Goal: Transaction & Acquisition: Obtain resource

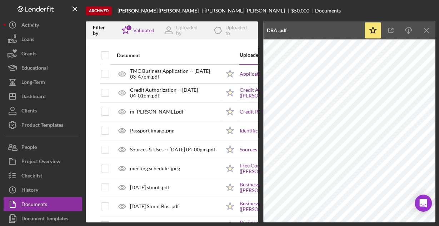
scroll to position [257, 0]
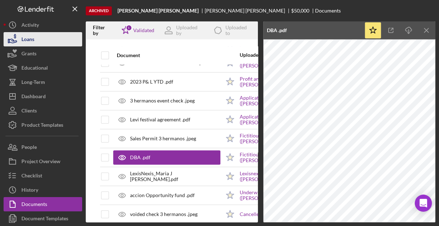
click at [30, 42] on div "Loans" at bounding box center [27, 40] width 13 height 16
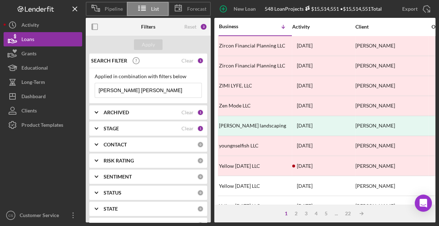
click at [164, 94] on input "[PERSON_NAME] [PERSON_NAME]" at bounding box center [148, 90] width 107 height 14
click at [164, 93] on input "[PERSON_NAME] [PERSON_NAME]" at bounding box center [148, 90] width 107 height 14
paste input "Gnh Company Electric Inc."
type input "Gnh Company Electric Inc."
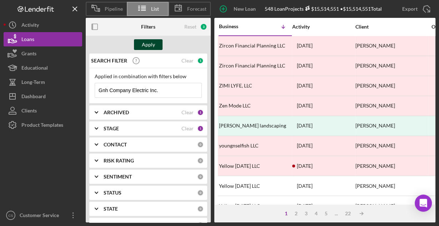
click at [146, 45] on div "Apply" at bounding box center [148, 44] width 13 height 11
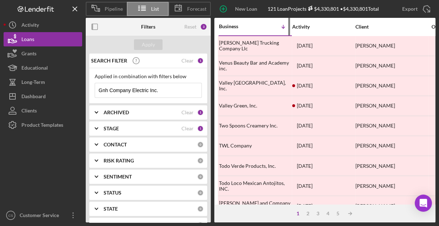
click at [232, 29] on div "Business" at bounding box center [237, 27] width 36 height 6
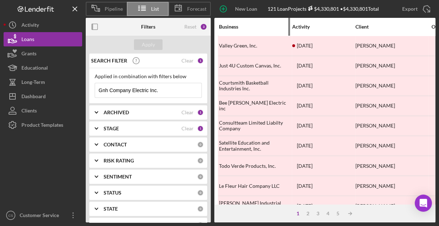
click at [232, 29] on div "Business" at bounding box center [255, 27] width 72 height 6
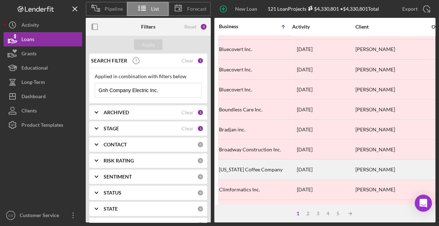
scroll to position [333, 0]
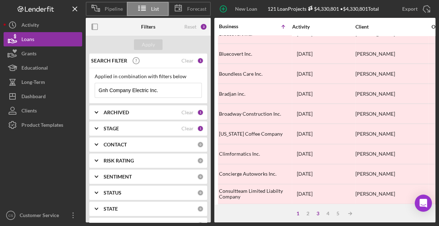
click at [316, 213] on div "3" at bounding box center [318, 214] width 10 height 6
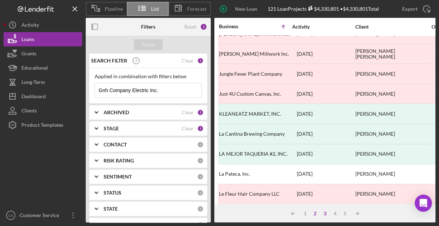
click at [312, 215] on div "2" at bounding box center [315, 214] width 10 height 6
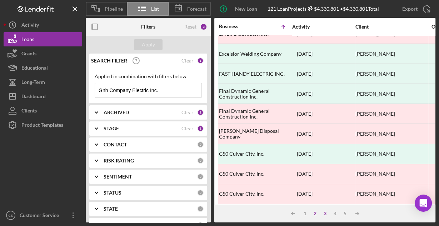
click at [324, 213] on div "3" at bounding box center [325, 214] width 10 height 6
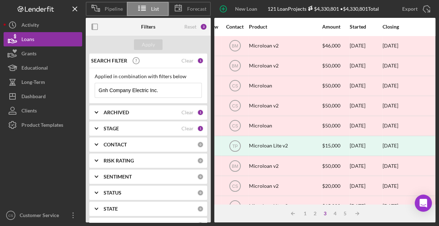
scroll to position [0, 0]
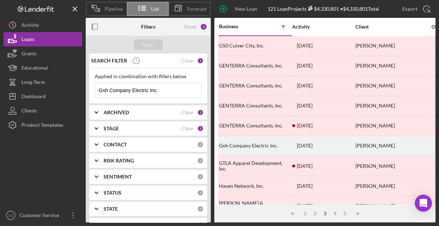
click at [254, 142] on div "Gnh Company Electric Inc." at bounding box center [255, 146] width 72 height 19
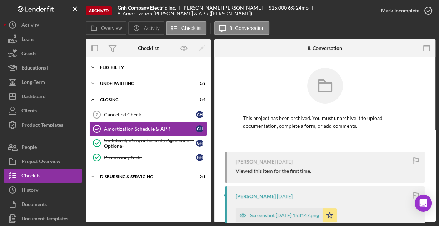
click at [114, 67] on div "Eligibility" at bounding box center [151, 67] width 102 height 4
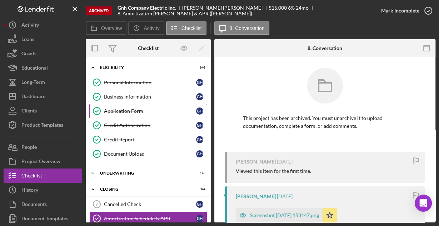
click at [123, 112] on div "Application Form" at bounding box center [150, 111] width 92 height 6
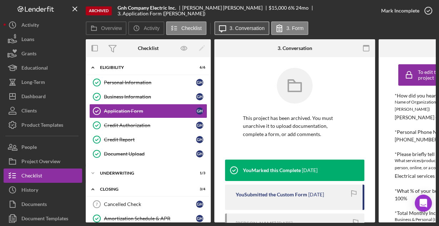
click at [247, 31] on button "Icon/Message 3. Conversation" at bounding box center [242, 28] width 55 height 14
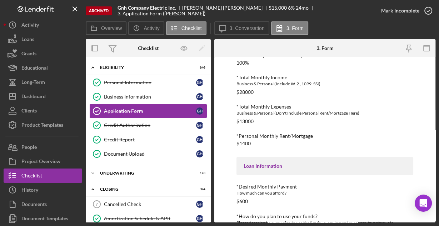
scroll to position [151, 0]
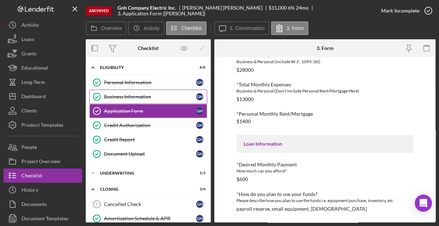
click at [136, 97] on div "Business Information" at bounding box center [150, 97] width 92 height 6
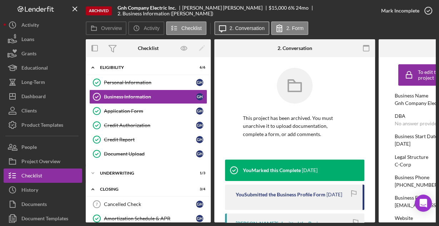
click at [232, 29] on label "2. Conversation" at bounding box center [247, 28] width 35 height 6
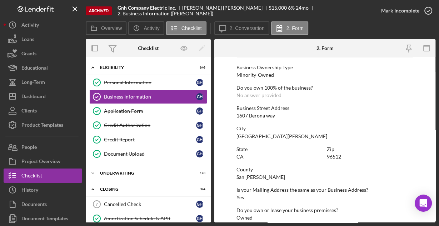
scroll to position [374, 0]
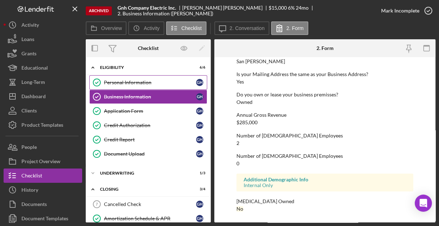
click at [153, 80] on div "Personal Information" at bounding box center [150, 83] width 92 height 6
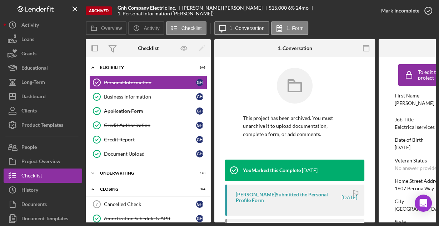
click at [247, 29] on label "1. Conversation" at bounding box center [247, 28] width 35 height 6
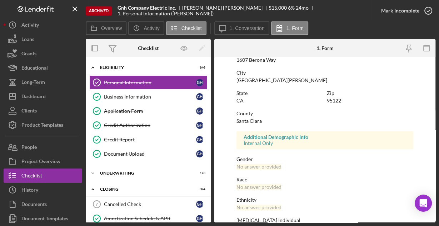
scroll to position [168, 0]
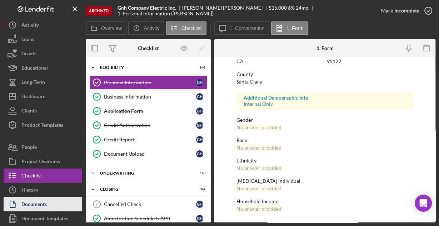
click at [44, 201] on div "Documents" at bounding box center [33, 205] width 25 height 16
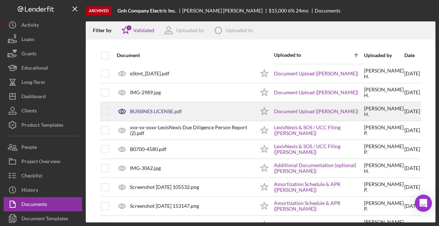
scroll to position [143, 0]
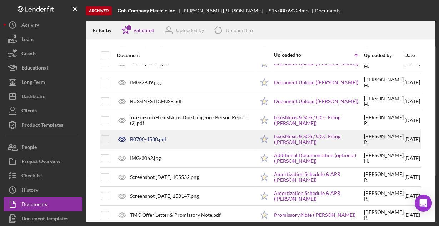
click at [153, 142] on div "B0700-4580.pdf" at bounding box center [184, 140] width 142 height 18
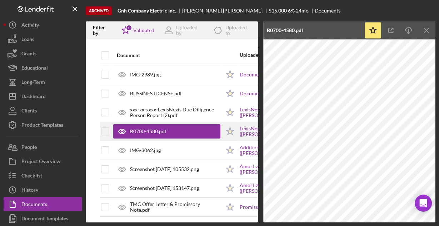
scroll to position [154, 0]
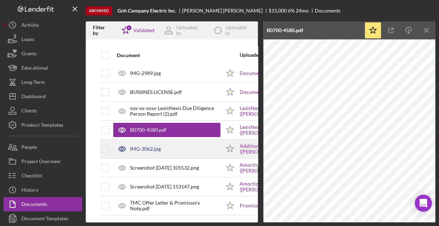
click at [156, 141] on div "IMG-3062.jpg" at bounding box center [166, 149] width 107 height 18
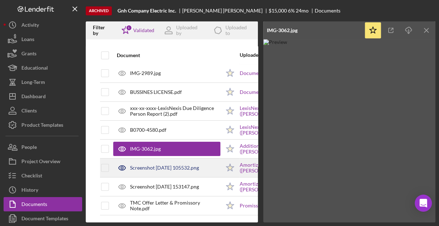
click at [163, 167] on div "Screenshot [DATE] 105532.png" at bounding box center [166, 168] width 107 height 18
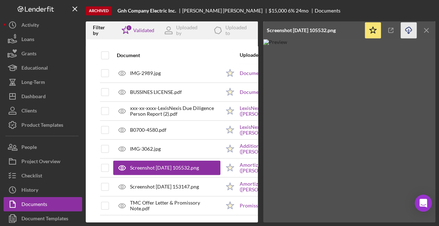
click at [410, 31] on icon "button" at bounding box center [409, 29] width 6 height 4
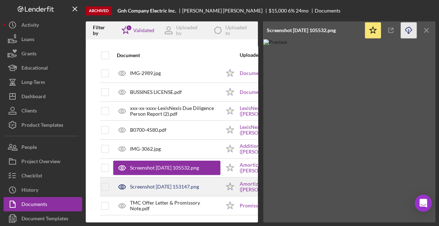
click at [134, 185] on div "Screenshot [DATE] 153147.png" at bounding box center [164, 187] width 69 height 6
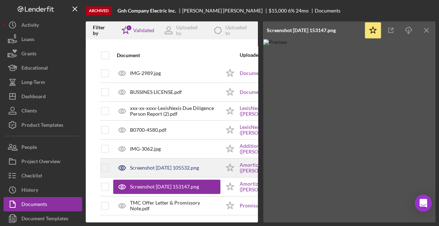
click at [146, 165] on div "Screenshot [DATE] 105532.png" at bounding box center [164, 168] width 69 height 6
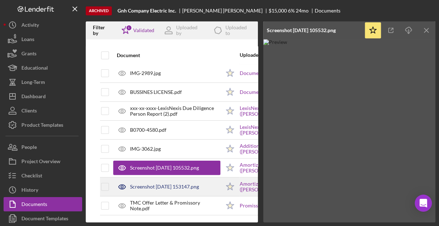
click at [154, 184] on div "Screenshot [DATE] 153147.png" at bounding box center [164, 187] width 69 height 6
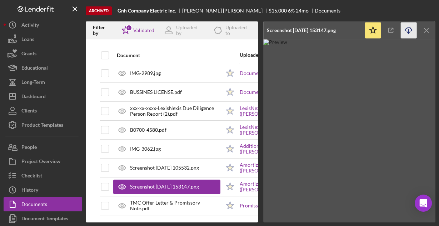
click at [407, 31] on icon "Icon/Download" at bounding box center [409, 31] width 16 height 16
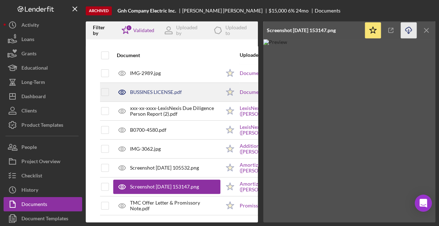
scroll to position [126, 0]
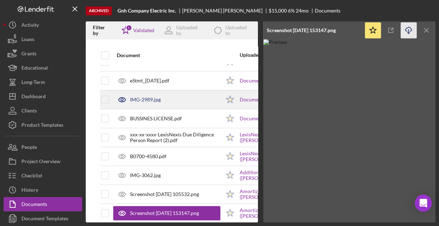
click at [167, 92] on div "IMG-2989.jpg" at bounding box center [166, 100] width 107 height 18
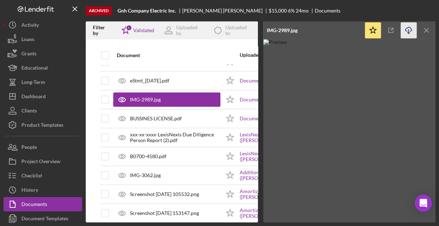
click at [408, 32] on icon "Icon/Download" at bounding box center [409, 31] width 16 height 16
